Goal: Task Accomplishment & Management: Complete application form

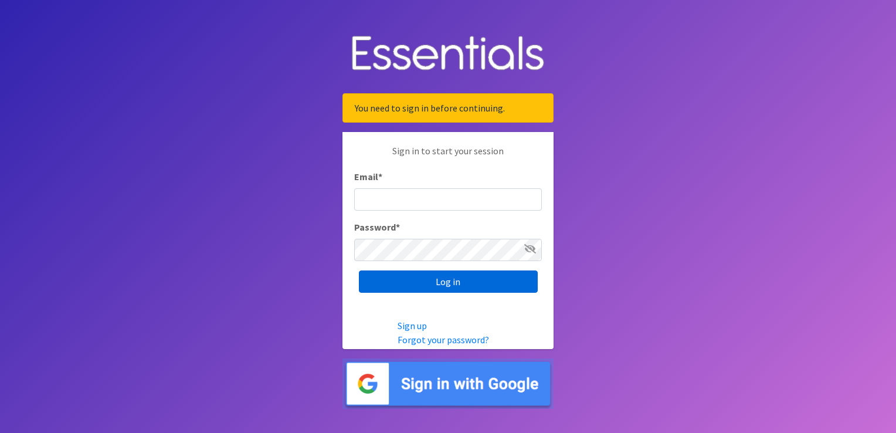
type input "[EMAIL_ADDRESS][DOMAIN_NAME]"
click at [425, 283] on input "Log in" at bounding box center [448, 281] width 179 height 22
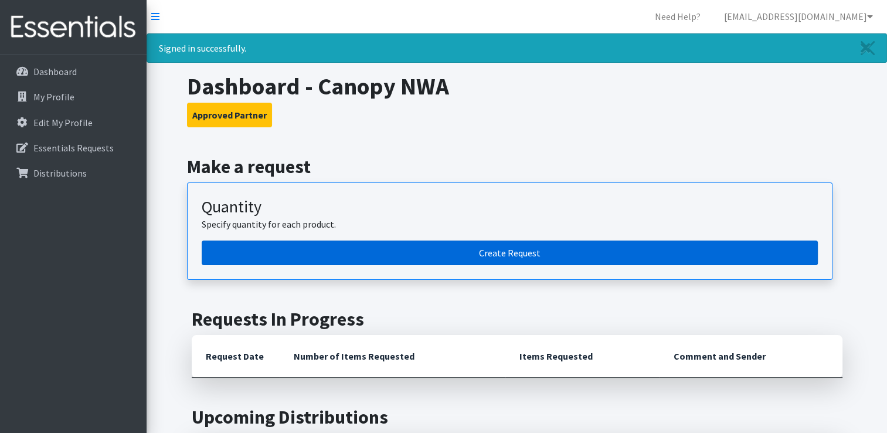
click at [467, 247] on link "Create Request" at bounding box center [510, 252] width 616 height 25
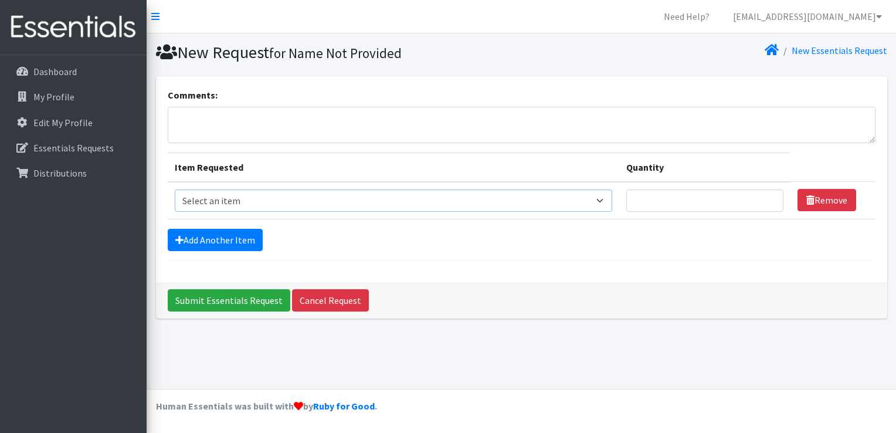
click at [260, 201] on select "Select an item Adult Briefs (Large/X-Large) Adult Briefs (Medium/Large) Adult B…" at bounding box center [394, 200] width 438 height 22
select select "4566"
click at [175, 189] on select "Select an item Adult Briefs (Large/X-Large) Adult Briefs (Medium/Large) Adult B…" at bounding box center [394, 200] width 438 height 22
click at [427, 193] on select "Select an item Adult Briefs (Large/X-Large) Adult Briefs (Medium/Large) Adult B…" at bounding box center [394, 200] width 438 height 22
click at [502, 270] on div "Comments: Item Requested Quantity Item Requested Select an item Adult Briefs (L…" at bounding box center [521, 179] width 731 height 206
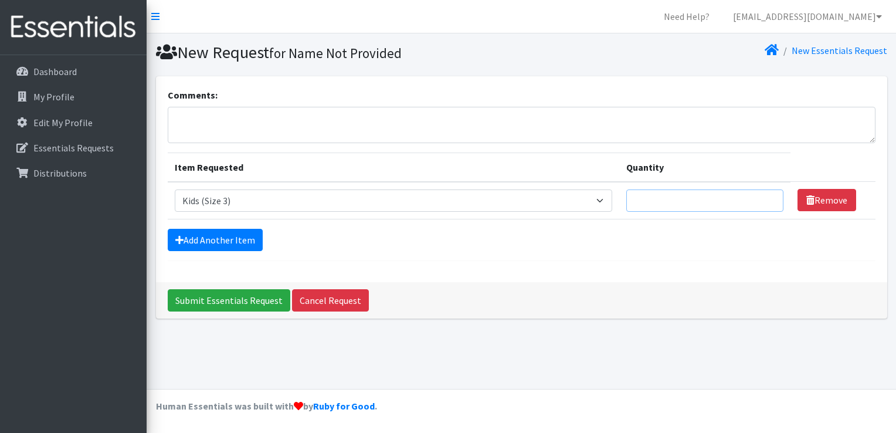
click at [647, 201] on input "Quantity" at bounding box center [704, 200] width 157 height 22
type input "200"
click at [238, 236] on link "Add Another Item" at bounding box center [215, 240] width 95 height 22
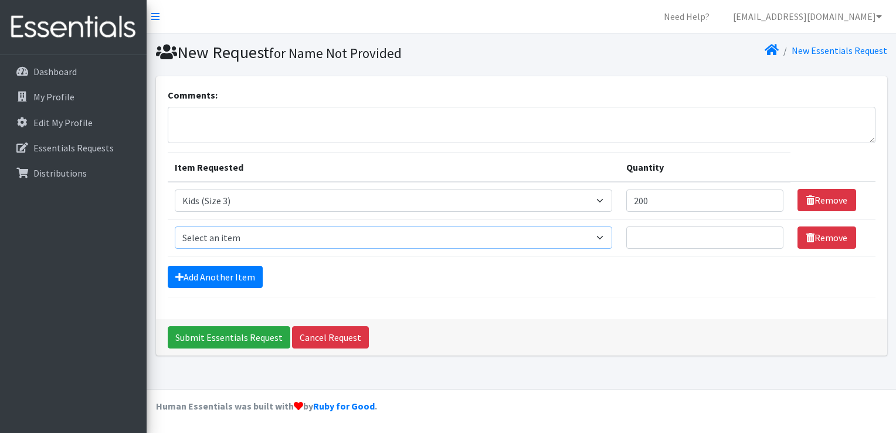
click at [609, 237] on select "Select an item Adult Briefs (Large/X-Large) Adult Briefs (Medium/Large) Adult B…" at bounding box center [394, 237] width 438 height 22
select select "4567"
click at [175, 226] on select "Select an item Adult Briefs (Large/X-Large) Adult Briefs (Medium/Large) Adult B…" at bounding box center [394, 237] width 438 height 22
click at [654, 237] on input "Quantity" at bounding box center [704, 237] width 157 height 22
type input "600"
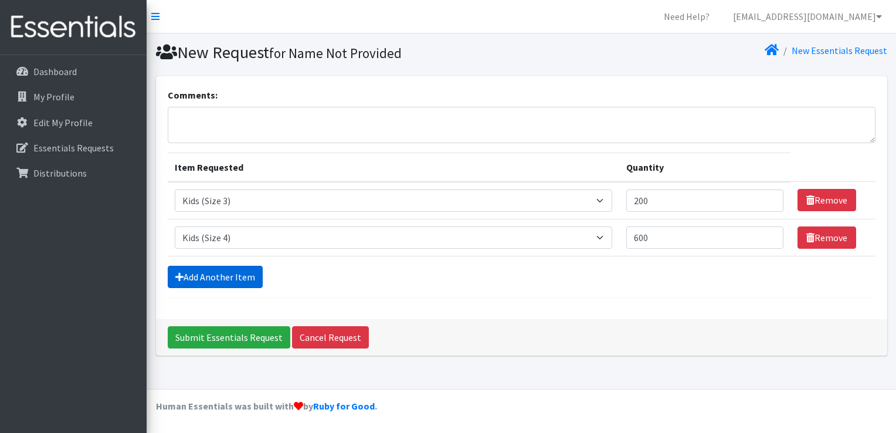
click at [192, 278] on link "Add Another Item" at bounding box center [215, 277] width 95 height 22
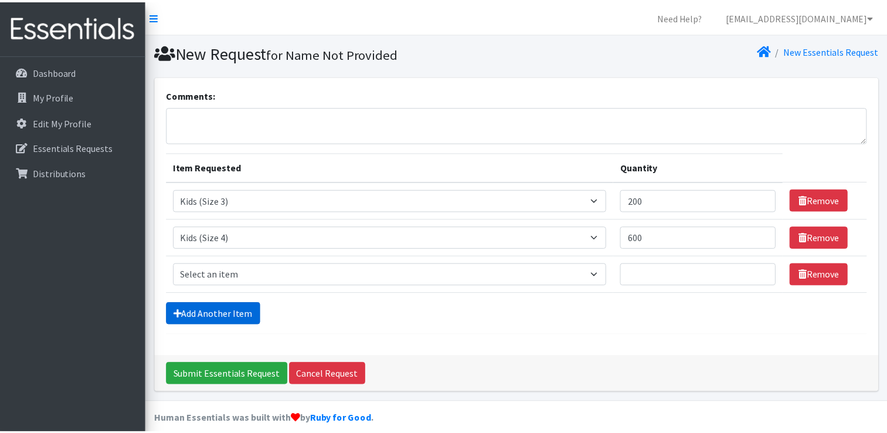
scroll to position [11, 0]
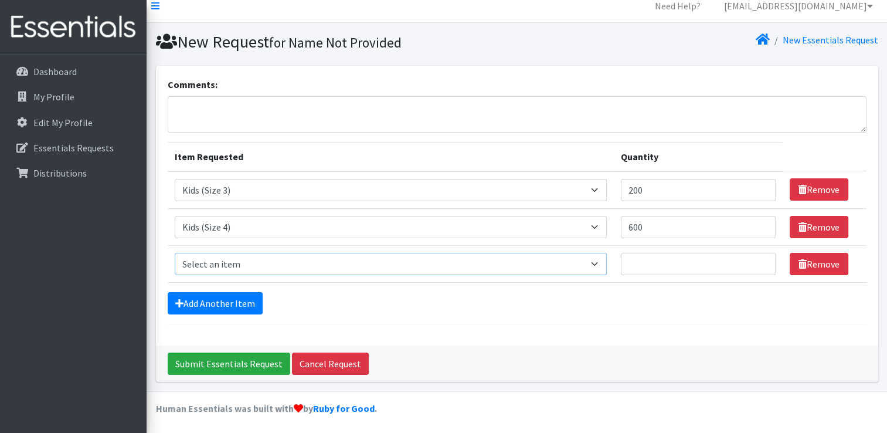
click at [234, 262] on select "Select an item Adult Briefs (Large/X-Large) Adult Briefs (Medium/Large) Adult B…" at bounding box center [391, 264] width 432 height 22
select select "4568"
click at [175, 253] on select "Select an item Adult Briefs (Large/X-Large) Adult Briefs (Medium/Large) Adult B…" at bounding box center [391, 264] width 432 height 22
click at [650, 260] on input "Quantity" at bounding box center [698, 264] width 155 height 22
type input "5"
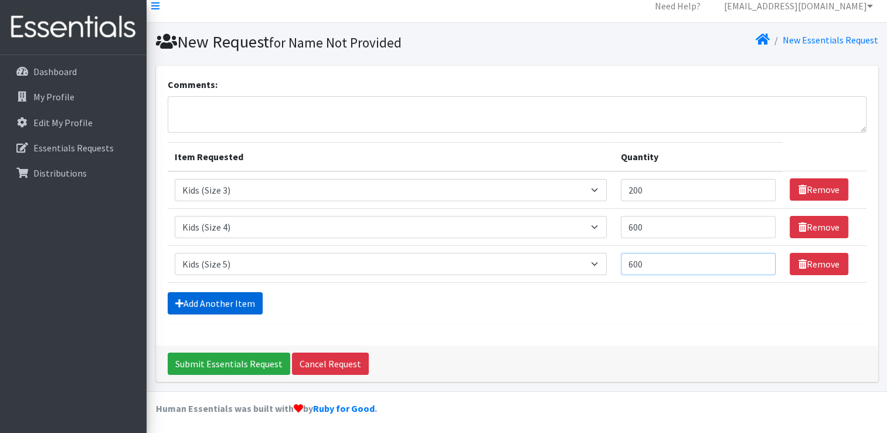
type input "600"
click at [211, 304] on link "Add Another Item" at bounding box center [215, 303] width 95 height 22
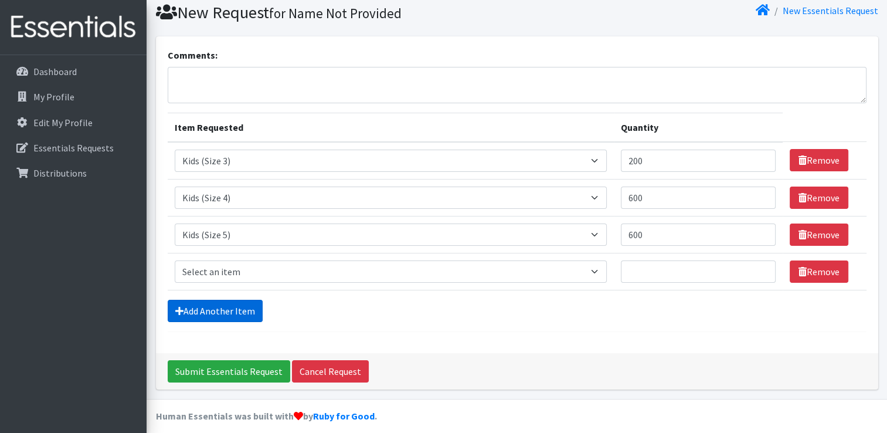
scroll to position [47, 0]
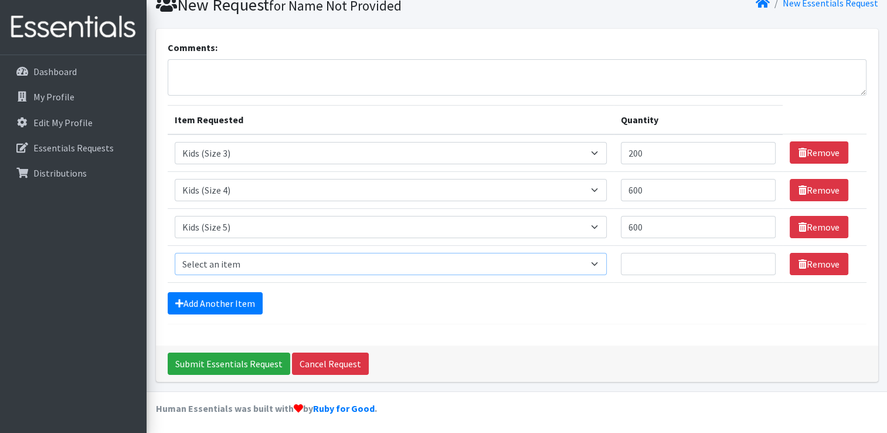
click at [393, 266] on select "Select an item Adult Briefs (Large/X-Large) Adult Briefs (Medium/Large) Adult B…" at bounding box center [391, 264] width 432 height 22
select select "4572"
click at [175, 253] on select "Select an item Adult Briefs (Large/X-Large) Adult Briefs (Medium/Large) Adult B…" at bounding box center [391, 264] width 432 height 22
click at [669, 262] on input "Quantity" at bounding box center [698, 264] width 155 height 22
type input "500"
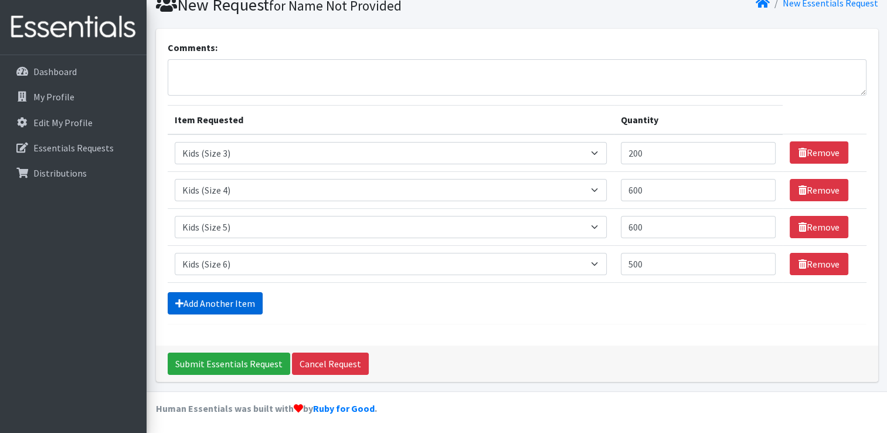
click at [218, 301] on link "Add Another Item" at bounding box center [215, 303] width 95 height 22
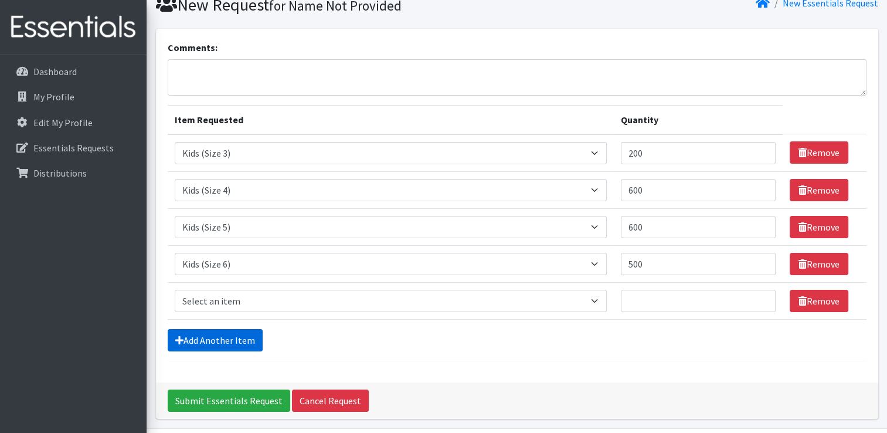
scroll to position [84, 0]
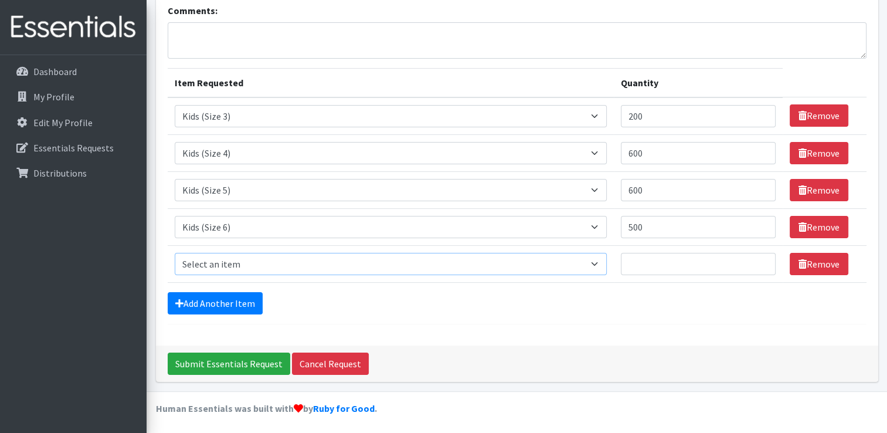
click at [231, 269] on select "Select an item Adult Briefs (Large/X-Large) Adult Briefs (Medium/Large) Adult B…" at bounding box center [391, 264] width 432 height 22
select select "13208"
click at [175, 253] on select "Select an item Adult Briefs (Large/X-Large) Adult Briefs (Medium/Large) Adult B…" at bounding box center [391, 264] width 432 height 22
click at [654, 266] on input "Quantity" at bounding box center [698, 264] width 155 height 22
type input "500"
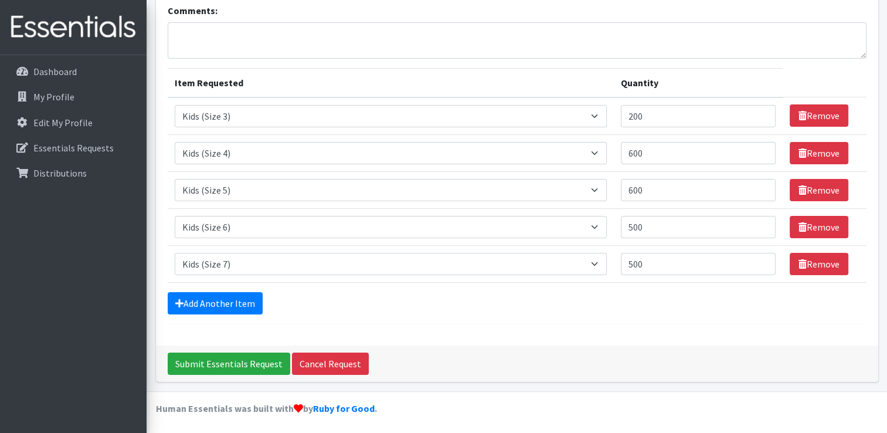
click at [436, 310] on div "Add Another Item" at bounding box center [517, 303] width 699 height 22
click at [248, 294] on link "Add Another Item" at bounding box center [215, 303] width 95 height 22
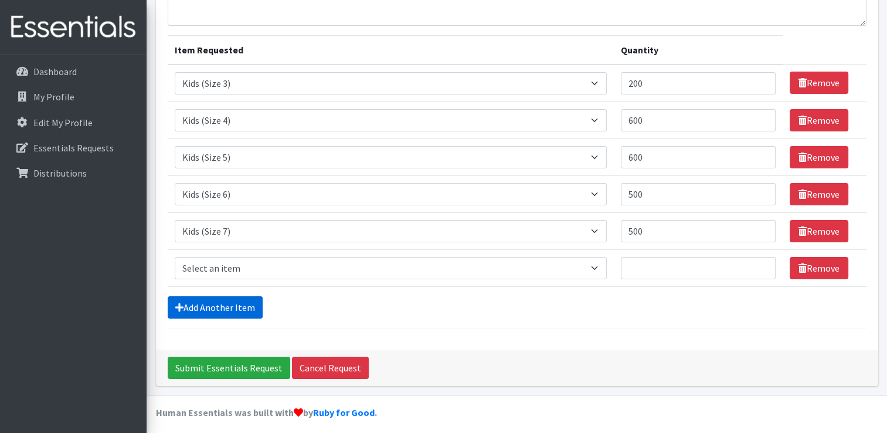
scroll to position [121, 0]
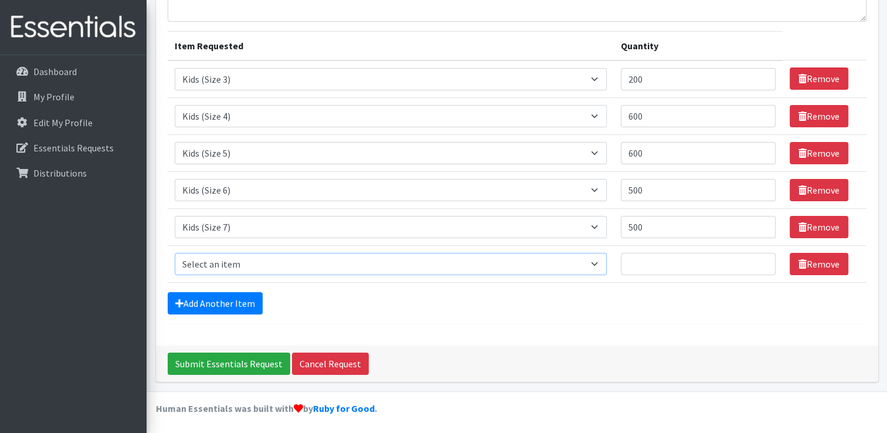
click at [224, 264] on select "Select an item Adult Briefs (Large/X-Large) Adult Briefs (Medium/Large) Adult B…" at bounding box center [391, 264] width 432 height 22
select select "4558"
click at [175, 253] on select "Select an item Adult Briefs (Large/X-Large) Adult Briefs (Medium/Large) Adult B…" at bounding box center [391, 264] width 432 height 22
click at [643, 258] on input "Quantity" at bounding box center [698, 264] width 155 height 22
type input "100"
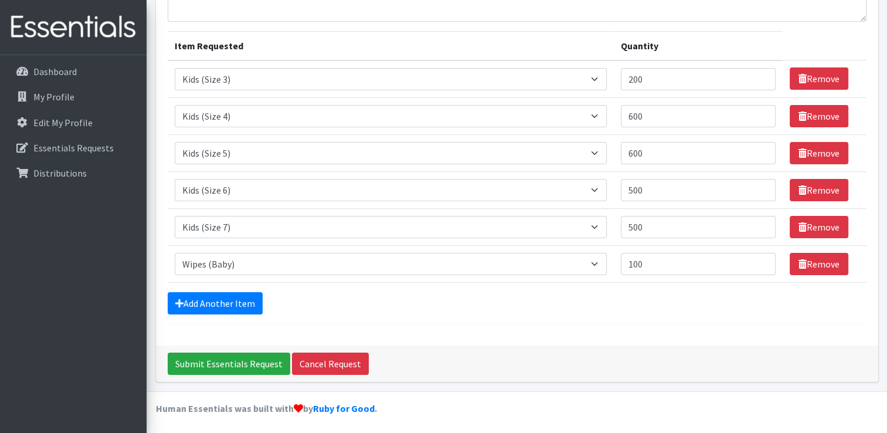
click at [611, 294] on div "Add Another Item" at bounding box center [517, 303] width 699 height 22
click at [240, 301] on link "Add Another Item" at bounding box center [215, 303] width 95 height 22
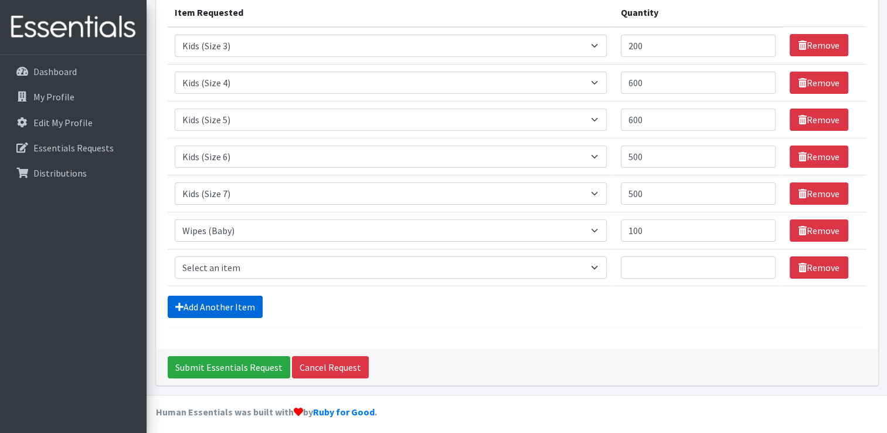
scroll to position [158, 0]
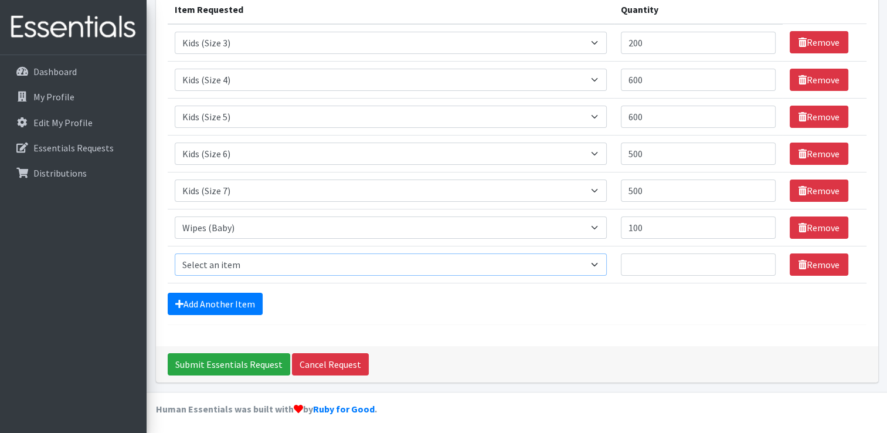
click at [239, 269] on select "Select an item Adult Briefs (Large/X-Large) Adult Briefs (Medium/Large) Adult B…" at bounding box center [391, 264] width 432 height 22
click at [324, 313] on form "Comments: Item Requested Quantity Item Requested Select an item Adult Briefs (L…" at bounding box center [517, 127] width 699 height 395
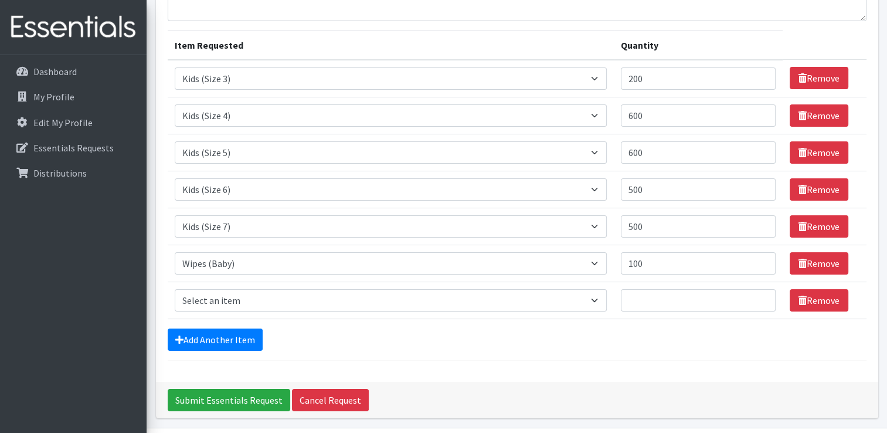
scroll to position [115, 0]
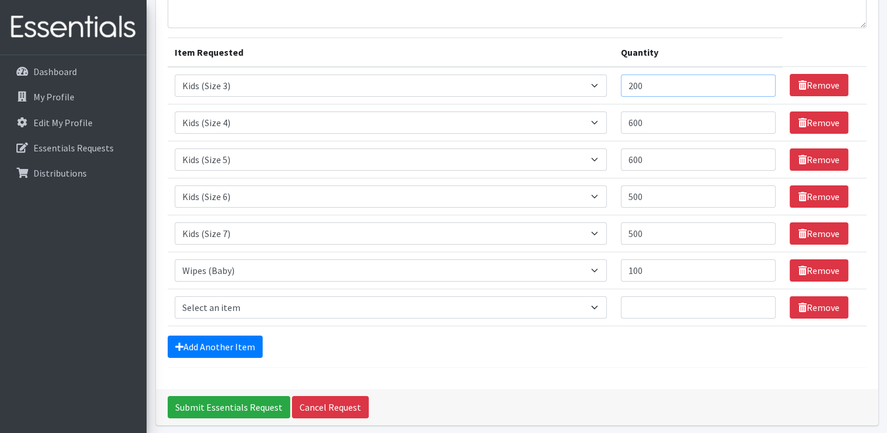
click at [639, 83] on input "200" at bounding box center [698, 85] width 155 height 22
type input "400"
click at [648, 324] on form "Comments: Item Requested Quantity Item Requested Select an item Adult Briefs (L…" at bounding box center [517, 170] width 699 height 395
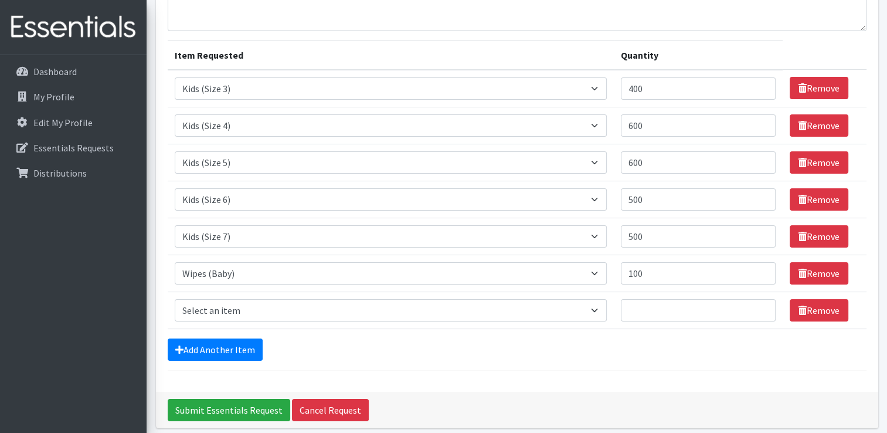
scroll to position [158, 0]
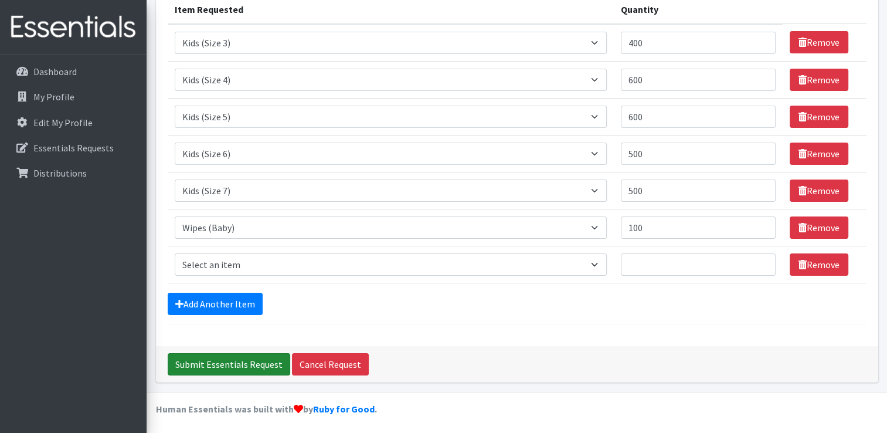
click at [235, 359] on input "Submit Essentials Request" at bounding box center [229, 364] width 123 height 22
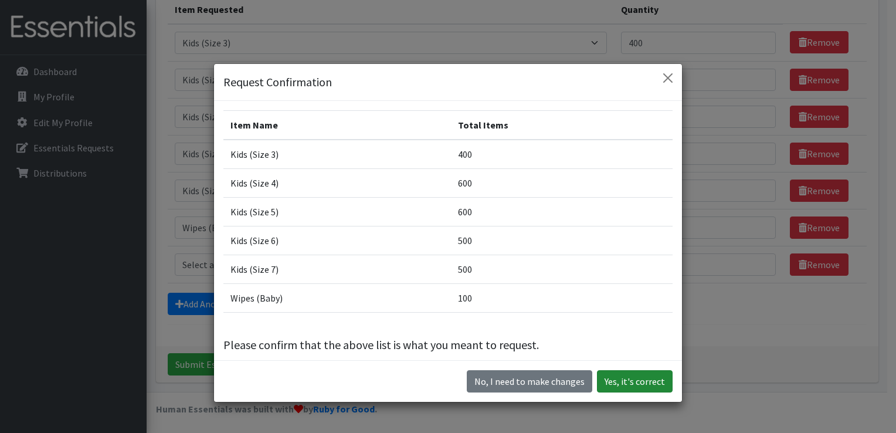
click at [615, 376] on button "Yes, it's correct" at bounding box center [635, 381] width 76 height 22
